Goal: Task Accomplishment & Management: Complete application form

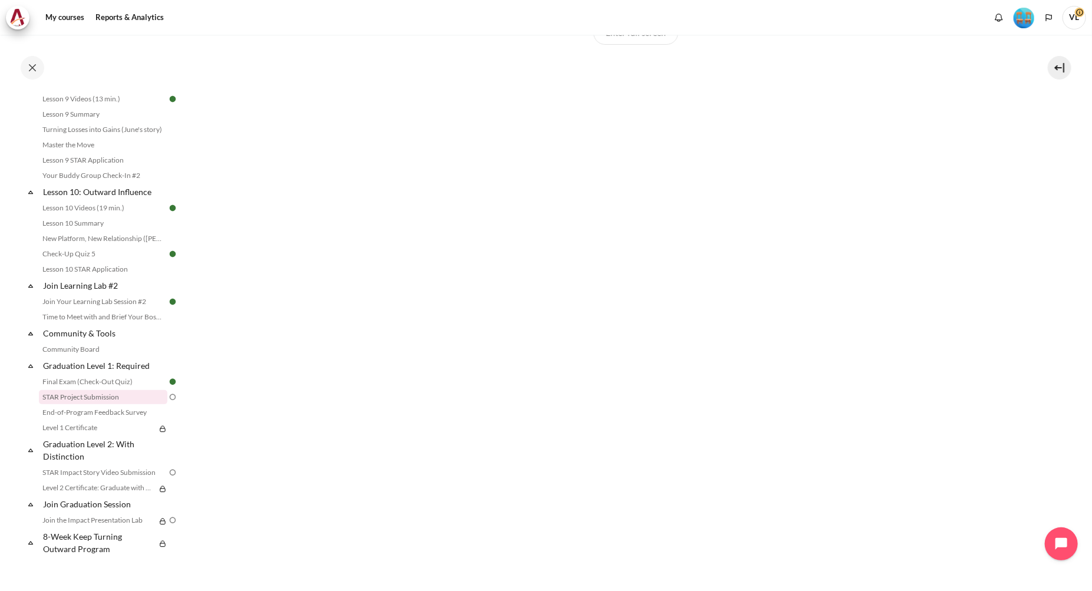
scroll to position [373, 0]
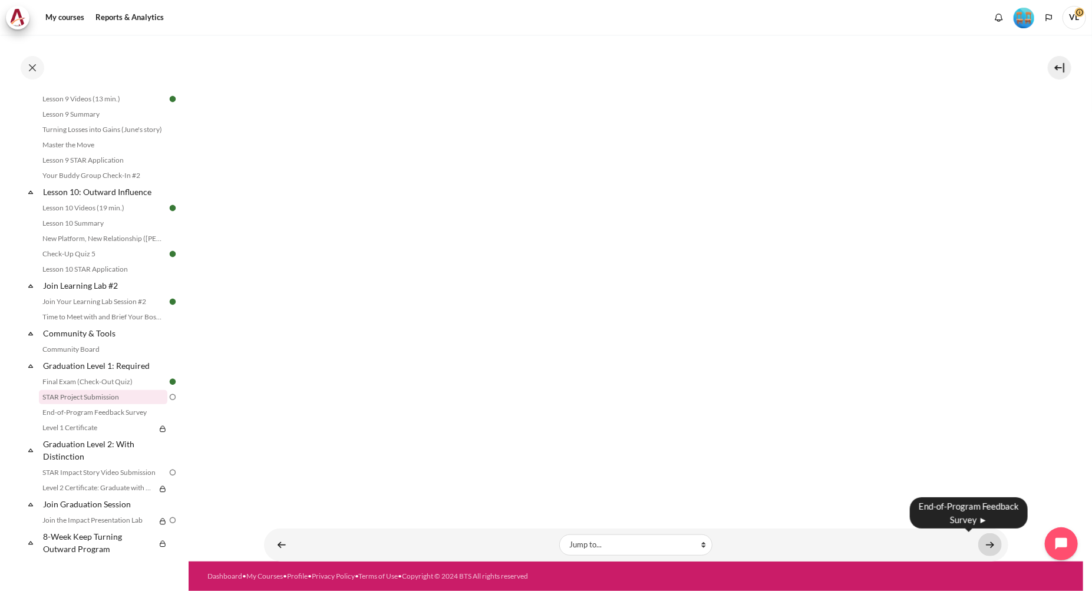
click at [978, 545] on link "Content" at bounding box center [990, 544] width 24 height 23
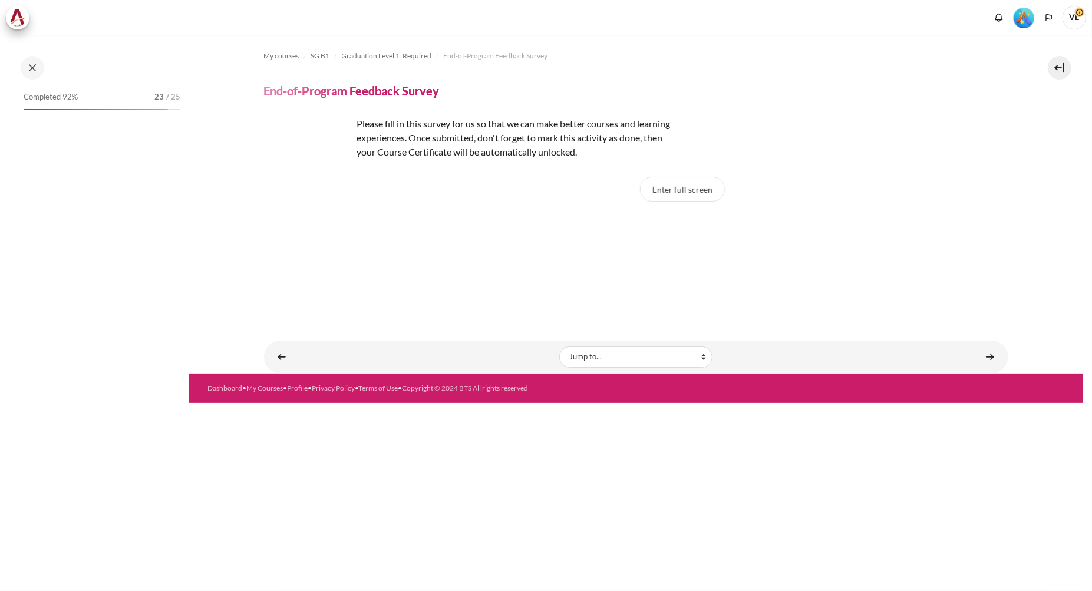
scroll to position [1055, 0]
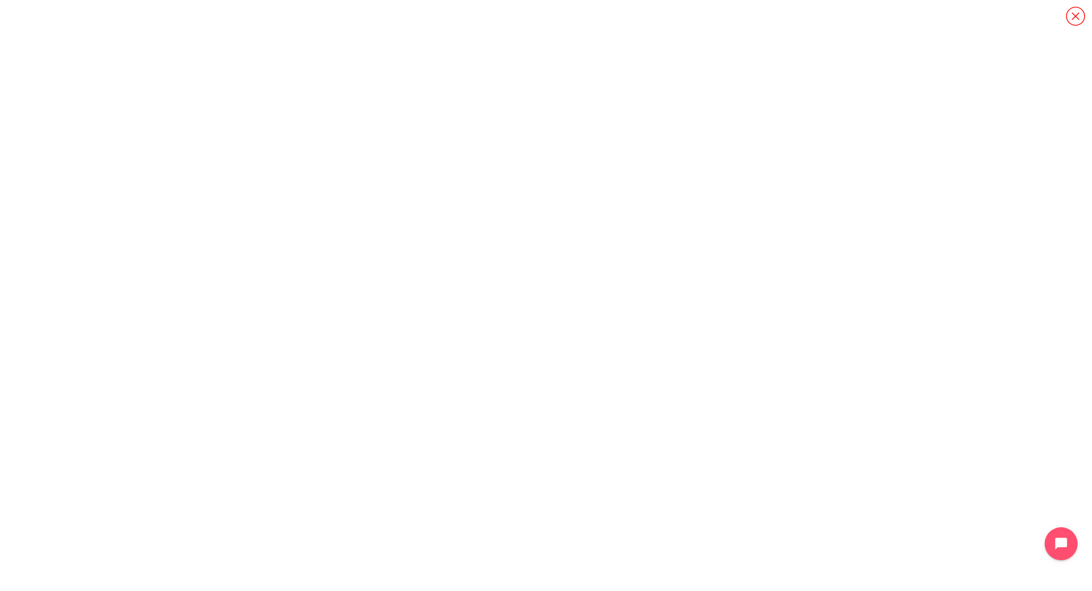
click at [1072, 16] on icon "Content" at bounding box center [1075, 16] width 21 height 21
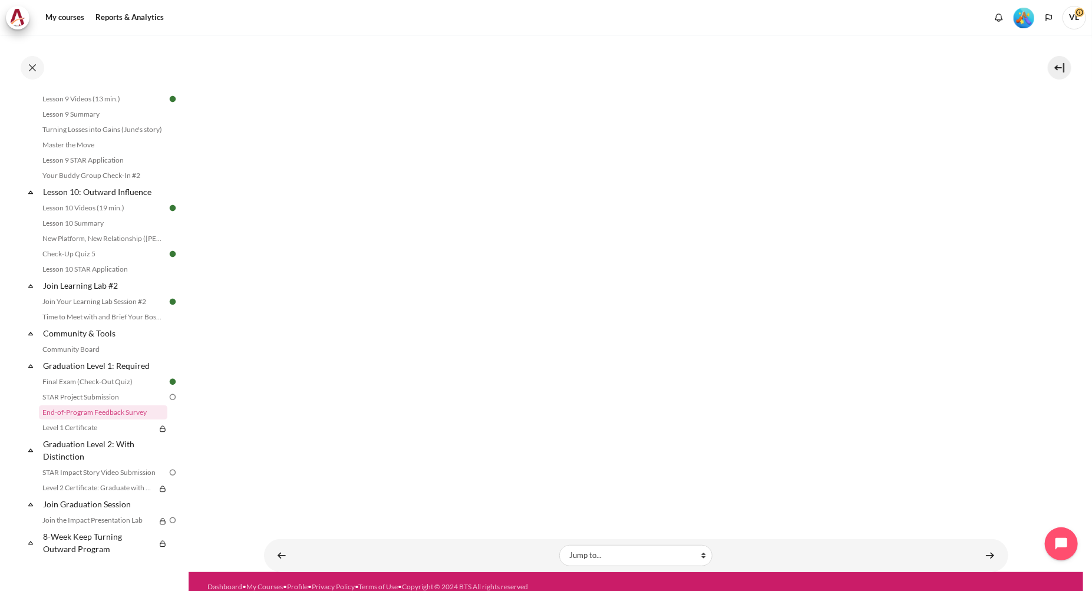
scroll to position [265, 0]
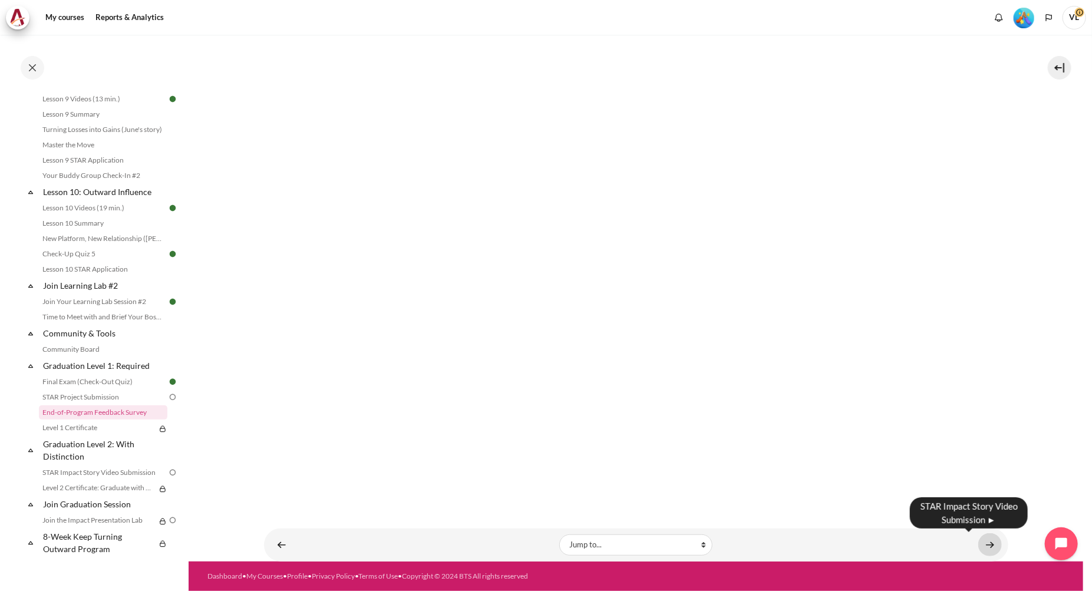
click at [978, 543] on link "Content" at bounding box center [990, 544] width 24 height 23
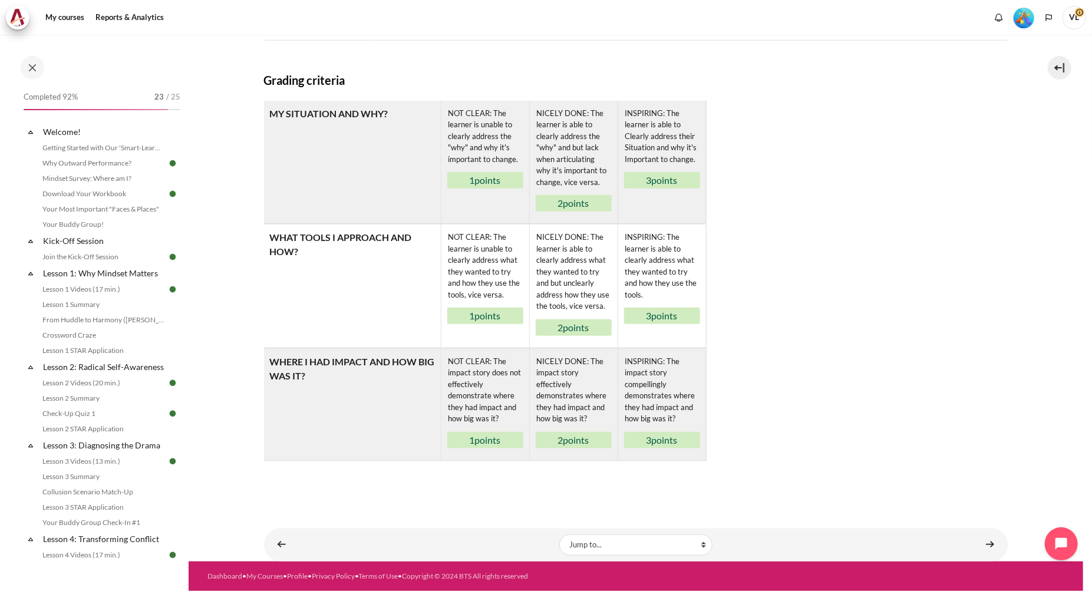
scroll to position [632, 0]
click at [885, 415] on table "Rubric MY SITUATION AND WHY? NOT CLEAR: The learner is unable to clearly addres…" at bounding box center [636, 281] width 744 height 361
